Goal: Information Seeking & Learning: Check status

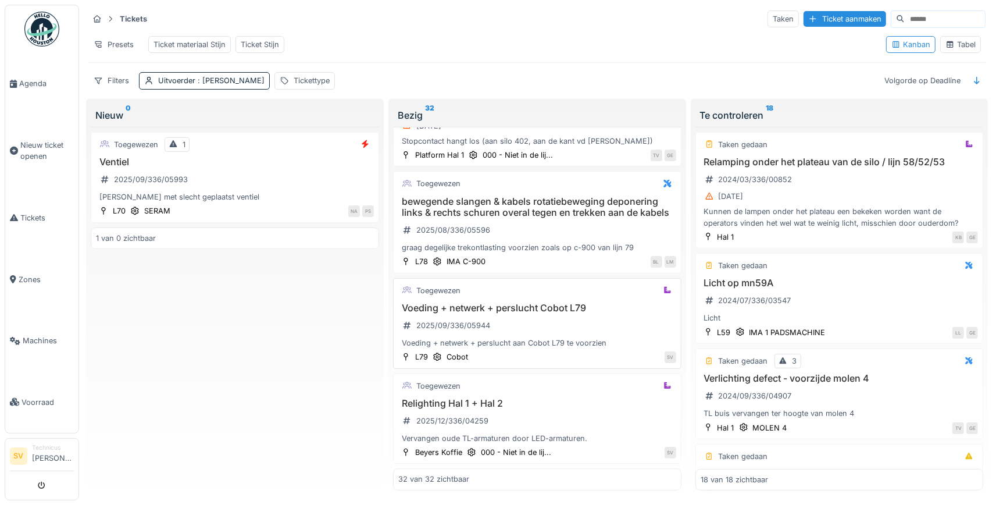
scroll to position [3018, 0]
click at [33, 213] on span "Tickets" at bounding box center [46, 217] width 53 height 11
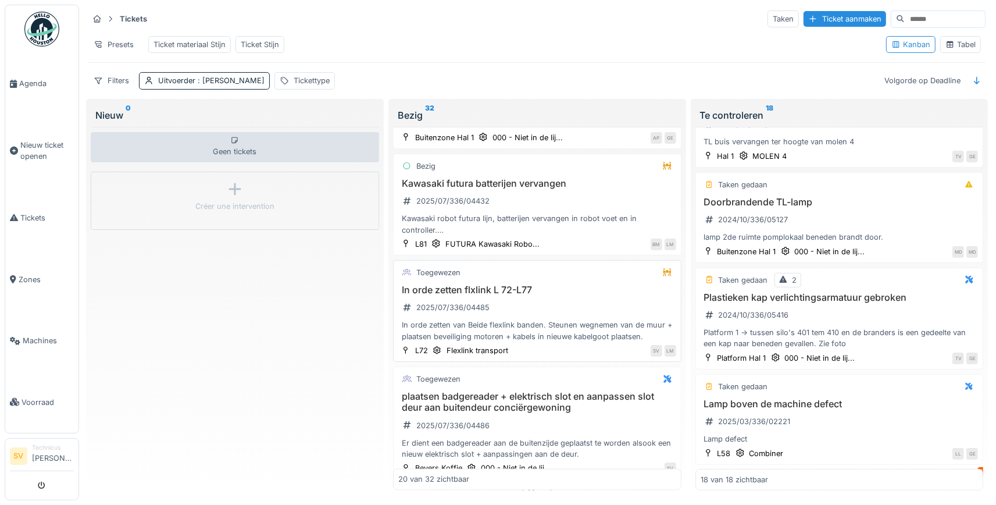
scroll to position [1774, 0]
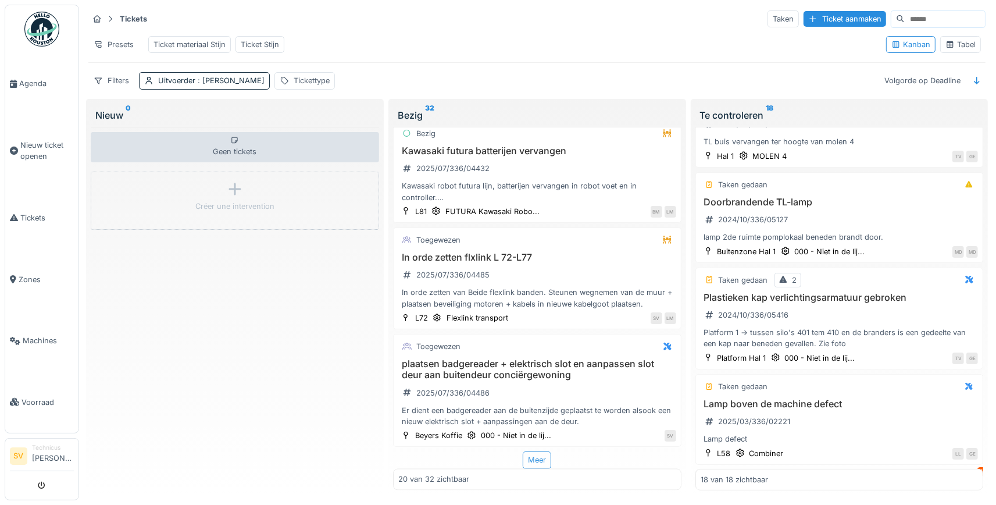
click at [538, 462] on div "Meer" at bounding box center [537, 459] width 28 height 17
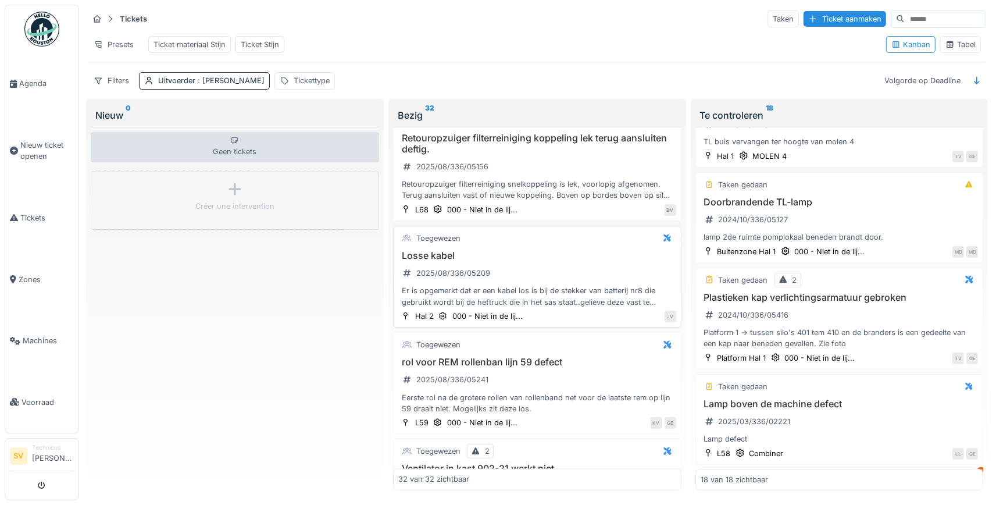
scroll to position [2589, 0]
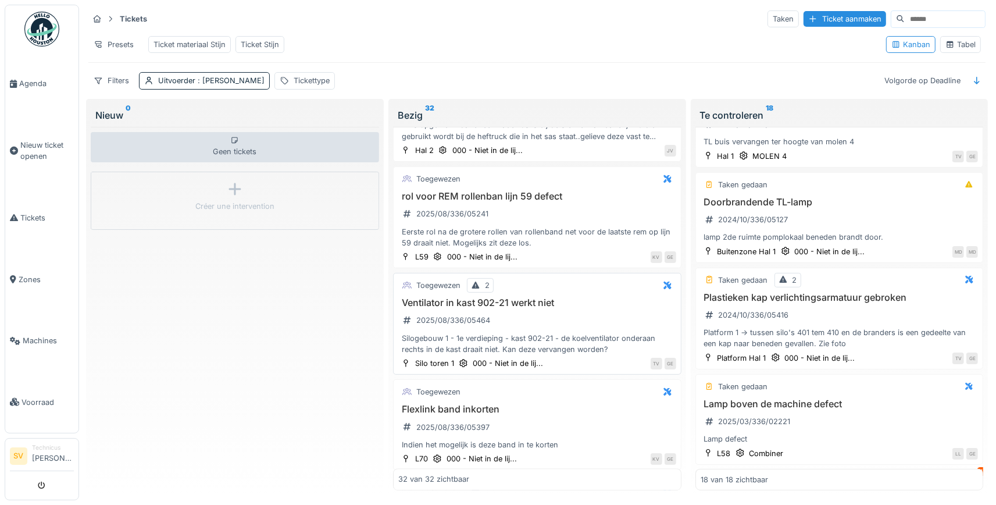
click at [597, 299] on div "Toegewezen 2 Ventilator in kast 902-21 werkt niet 2025/08/336/05464 Silogebouw …" at bounding box center [537, 324] width 288 height 102
click at [510, 302] on h3 "Ventilator in kast 902-21 werkt niet" at bounding box center [537, 302] width 278 height 11
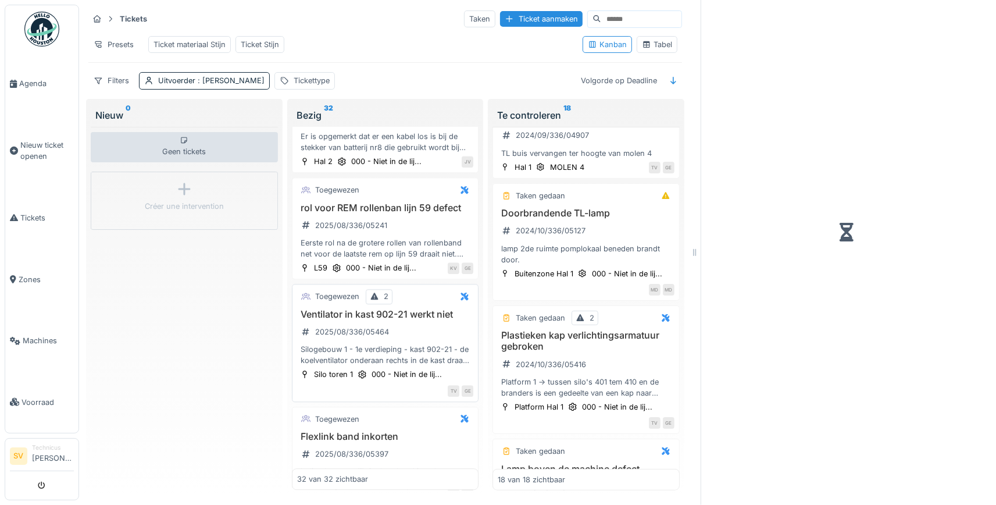
scroll to position [283, 0]
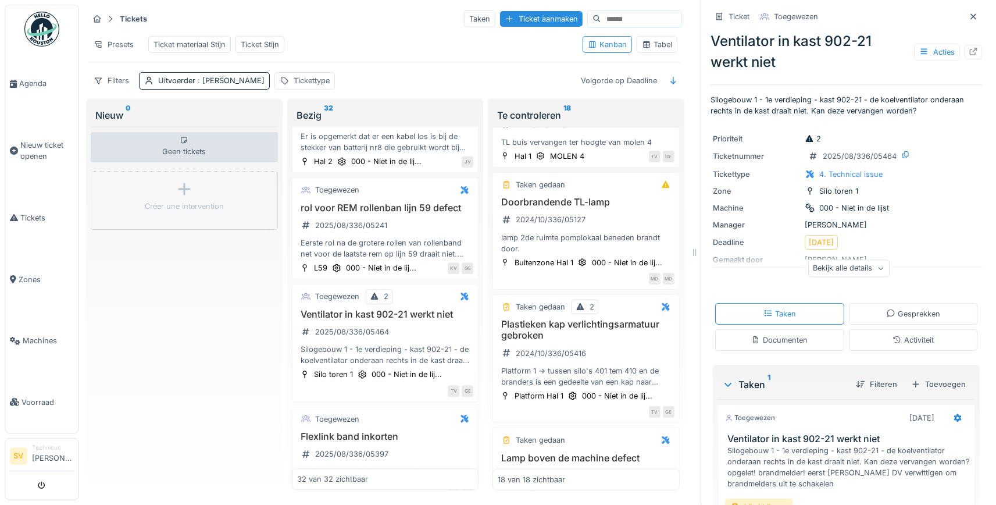
click at [850, 268] on div "Bekijk alle details" at bounding box center [848, 268] width 81 height 17
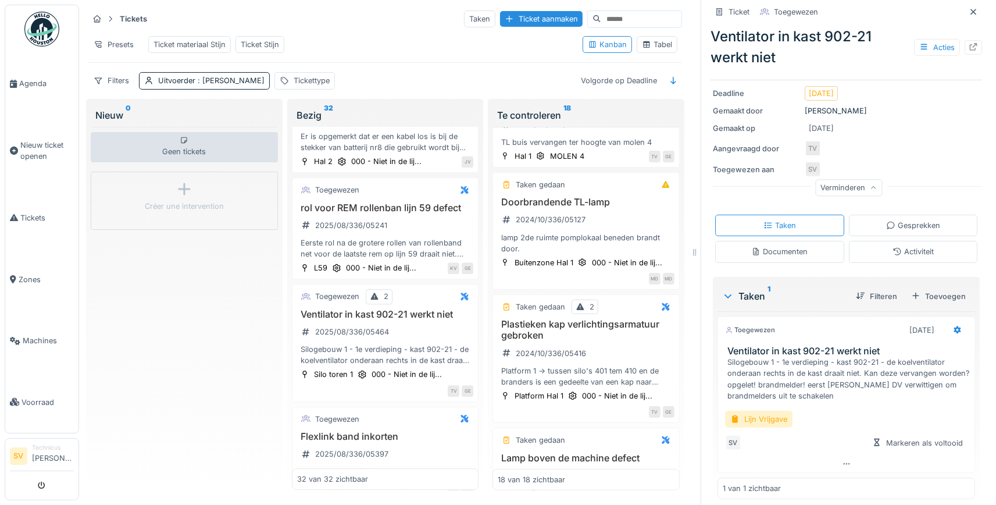
scroll to position [155, 0]
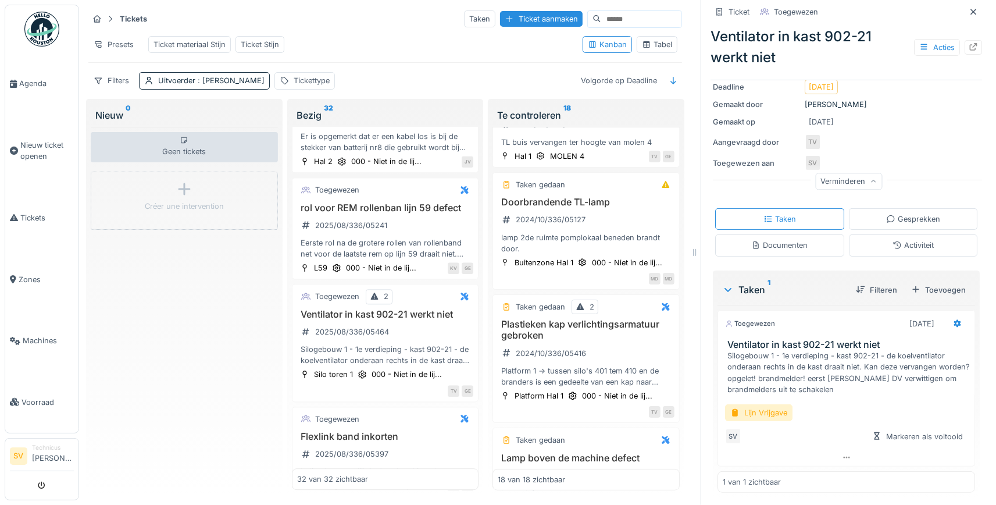
click at [767, 249] on div "Documenten" at bounding box center [779, 245] width 56 height 11
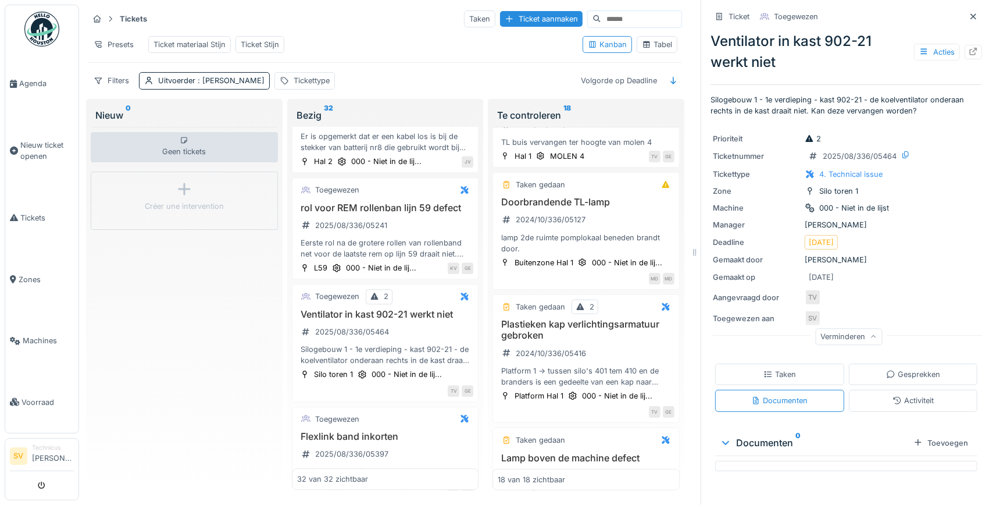
click at [759, 367] on div "Taken" at bounding box center [779, 374] width 129 height 22
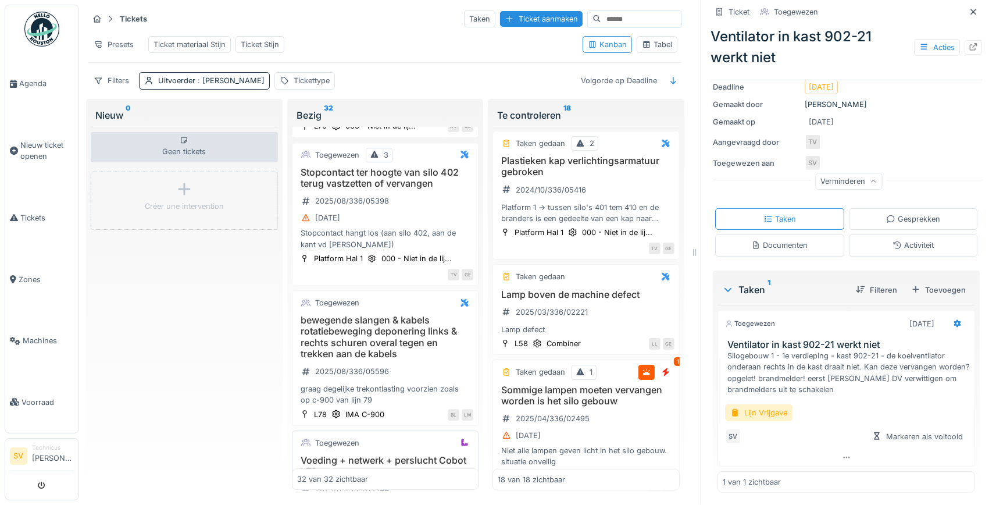
scroll to position [3427, 0]
